Goal: Information Seeking & Learning: Learn about a topic

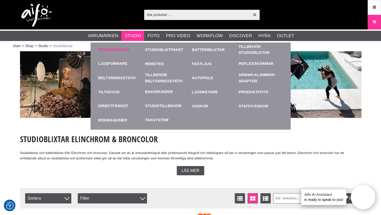
click at [123, 48] on link "Studioblixtar" at bounding box center [120, 50] width 44 height 14
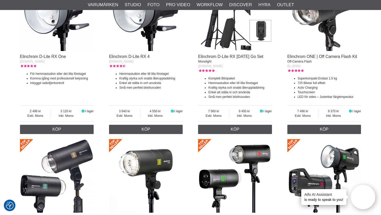
scroll to position [236, 0]
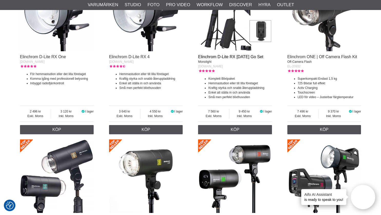
click at [211, 57] on link "Elinchrom D-Lite RX [DATE] Go Set" at bounding box center [230, 57] width 65 height 4
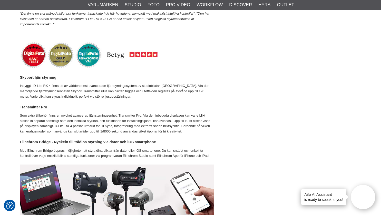
scroll to position [509, 0]
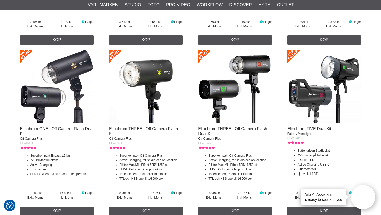
scroll to position [326, 0]
click at [54, 136] on link "Elinchrom ONE | Off Camera Flash Dual Kit" at bounding box center [57, 130] width 74 height 9
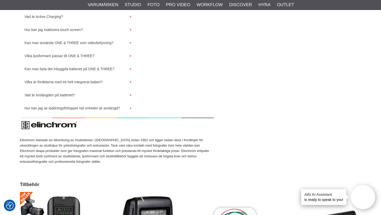
scroll to position [2399, 0]
click at [77, 58] on button "Vilka ljusformare passar till ONE & THREE?" at bounding box center [78, 54] width 116 height 7
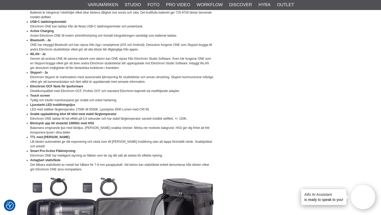
scroll to position [1597, 0]
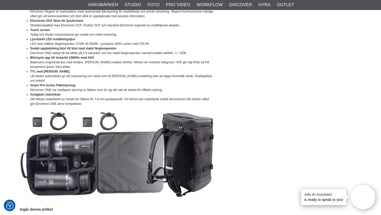
click at [99, 130] on p at bounding box center [117, 155] width 194 height 92
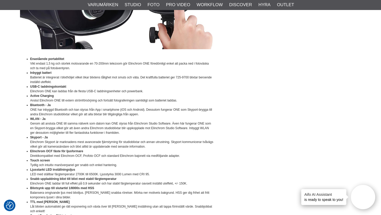
scroll to position [1510, 0]
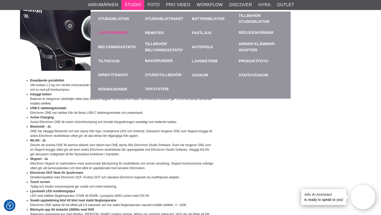
click at [111, 34] on link "Ljusformare" at bounding box center [112, 33] width 29 height 6
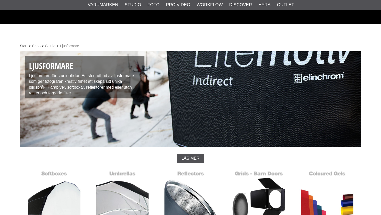
scroll to position [83, 0]
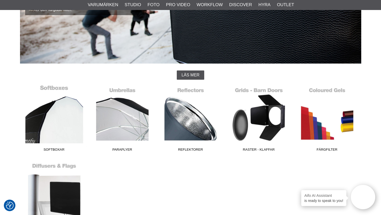
click at [58, 119] on link "Softboxar" at bounding box center [54, 119] width 68 height 69
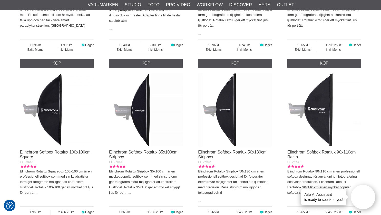
scroll to position [515, 0]
